Goal: Book appointment/travel/reservation

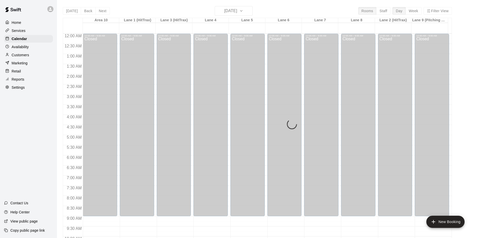
scroll to position [255, 0]
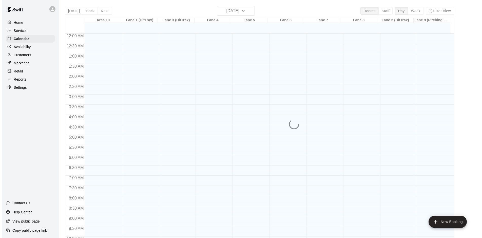
scroll to position [261, 0]
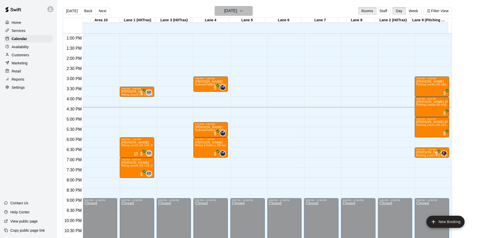
click at [237, 9] on h6 "Monday Aug 18" at bounding box center [230, 10] width 13 height 7
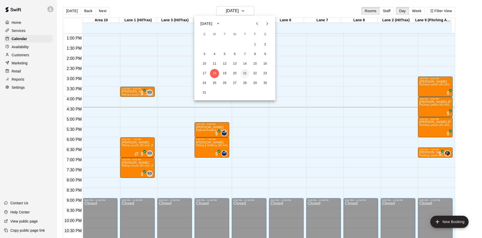
click at [245, 74] on button "21" at bounding box center [244, 73] width 9 height 9
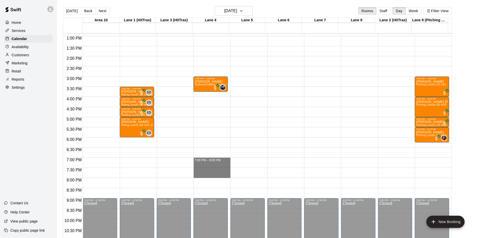
drag, startPoint x: 199, startPoint y: 159, endPoint x: 201, endPoint y: 176, distance: 17.3
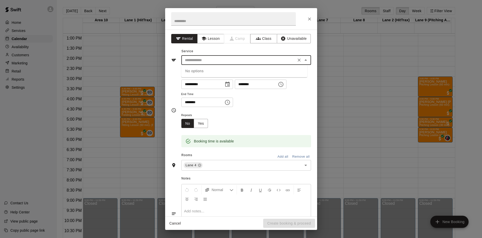
click at [245, 59] on input "text" at bounding box center [239, 60] width 112 height 6
click at [203, 36] on icon "button" at bounding box center [203, 38] width 5 height 5
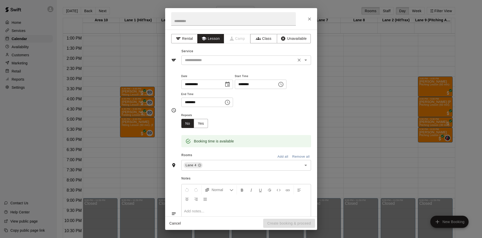
click at [221, 60] on input "text" at bounding box center [239, 60] width 112 height 6
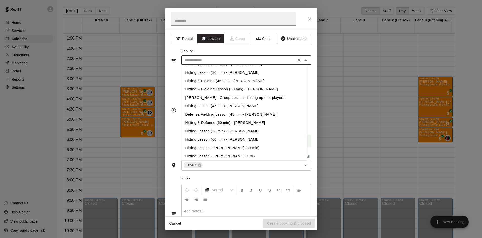
scroll to position [126, 0]
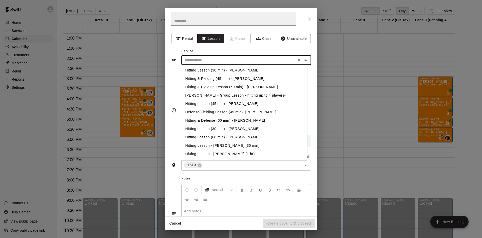
click at [227, 120] on li "Hitting & Defense (60 min) - Jose Polanco" at bounding box center [244, 120] width 126 height 8
type input "**********"
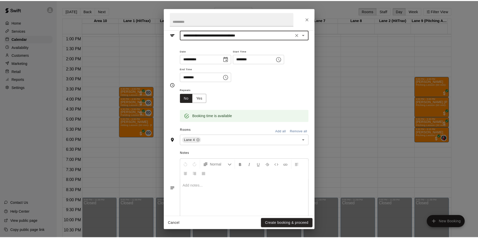
scroll to position [36, 0]
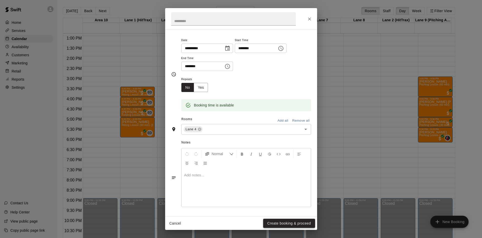
click at [291, 223] on button "Create booking & proceed" at bounding box center [289, 222] width 52 height 9
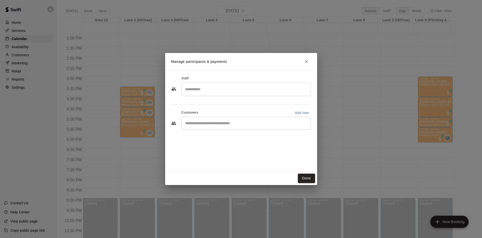
click at [222, 84] on div "​" at bounding box center [246, 89] width 130 height 13
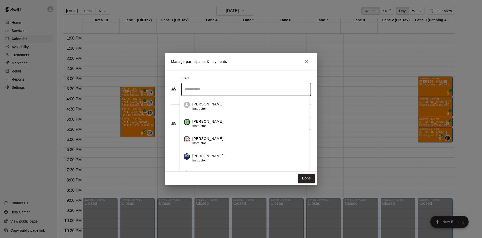
click at [215, 161] on div "Jose Polanco Instructor" at bounding box center [207, 158] width 31 height 10
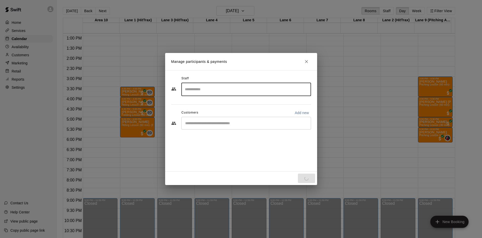
click at [206, 126] on div "​" at bounding box center [246, 123] width 130 height 13
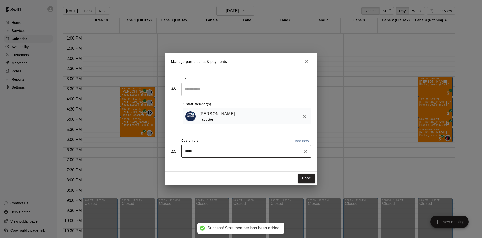
type input "******"
click at [230, 165] on p "The Zone Sports Academy" at bounding box center [247, 163] width 35 height 4
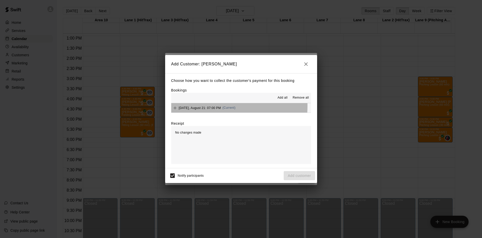
click at [201, 106] on span "Thursday, August 21: 07:00 PM" at bounding box center [200, 108] width 42 height 4
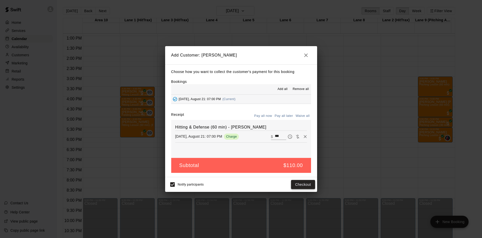
click at [311, 185] on button "Checkout" at bounding box center [303, 184] width 24 height 9
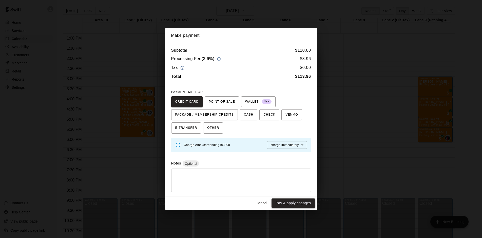
click at [291, 203] on button "Pay & apply changes" at bounding box center [292, 202] width 43 height 9
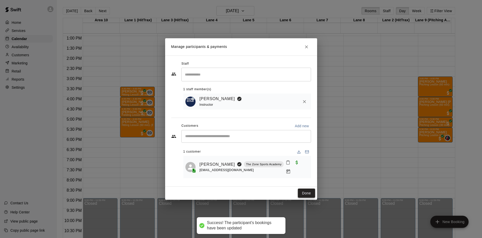
click at [306, 192] on button "Done" at bounding box center [306, 192] width 17 height 9
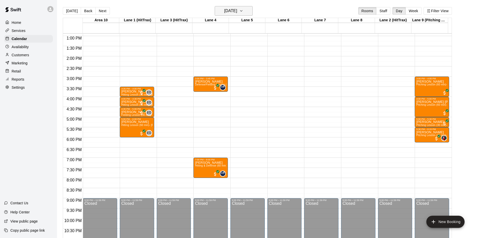
click at [237, 12] on h6 "Thursday Aug 21" at bounding box center [230, 10] width 13 height 7
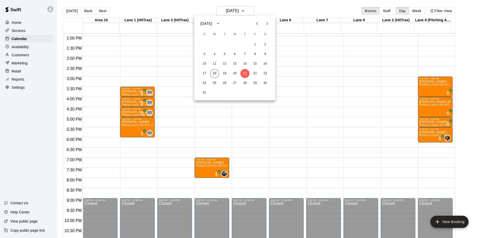
click at [215, 73] on button "18" at bounding box center [214, 73] width 9 height 9
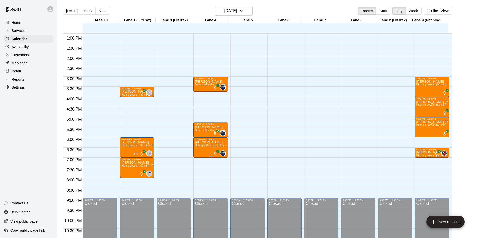
click at [203, 147] on span "Hitting & Defense (60 min) - Jose Polanco" at bounding box center [223, 145] width 56 height 3
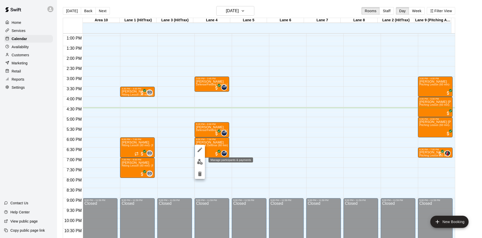
click at [201, 159] on img "edit" at bounding box center [200, 162] width 6 height 6
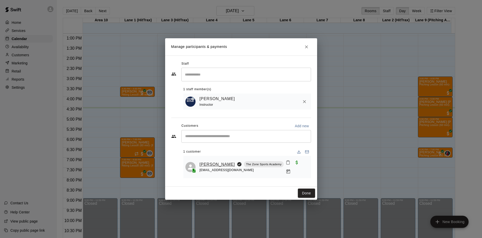
click at [204, 162] on link "KATELYN DAWSON" at bounding box center [216, 164] width 35 height 7
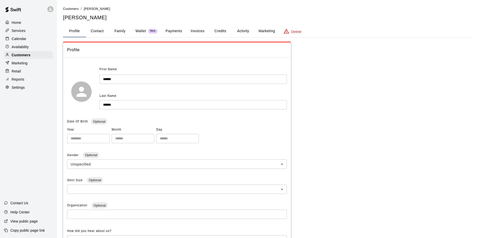
click at [120, 31] on button "Family" at bounding box center [120, 31] width 23 height 12
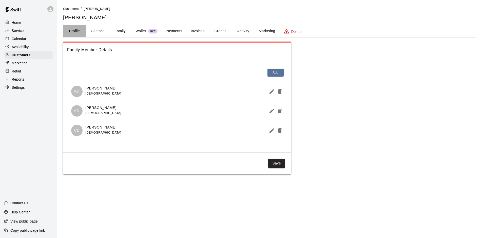
click at [78, 32] on button "Profile" at bounding box center [74, 31] width 23 height 12
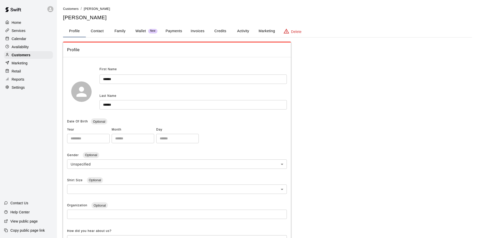
click at [125, 31] on button "Family" at bounding box center [120, 31] width 23 height 12
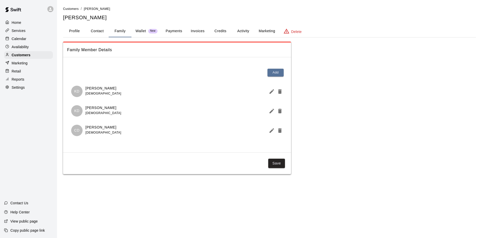
click at [78, 31] on button "Profile" at bounding box center [74, 31] width 23 height 12
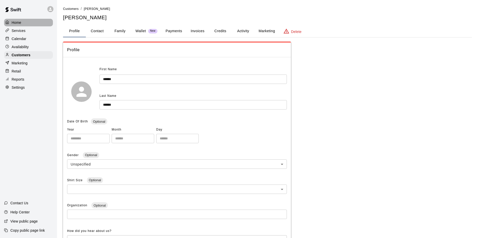
click at [14, 19] on div "Home" at bounding box center [28, 23] width 49 height 8
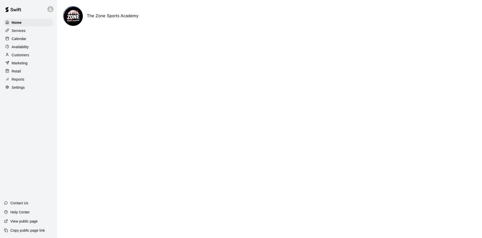
click at [23, 37] on p "Calendar" at bounding box center [19, 38] width 15 height 5
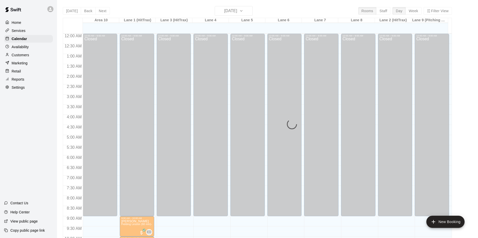
scroll to position [261, 0]
